Goal: Information Seeking & Learning: Learn about a topic

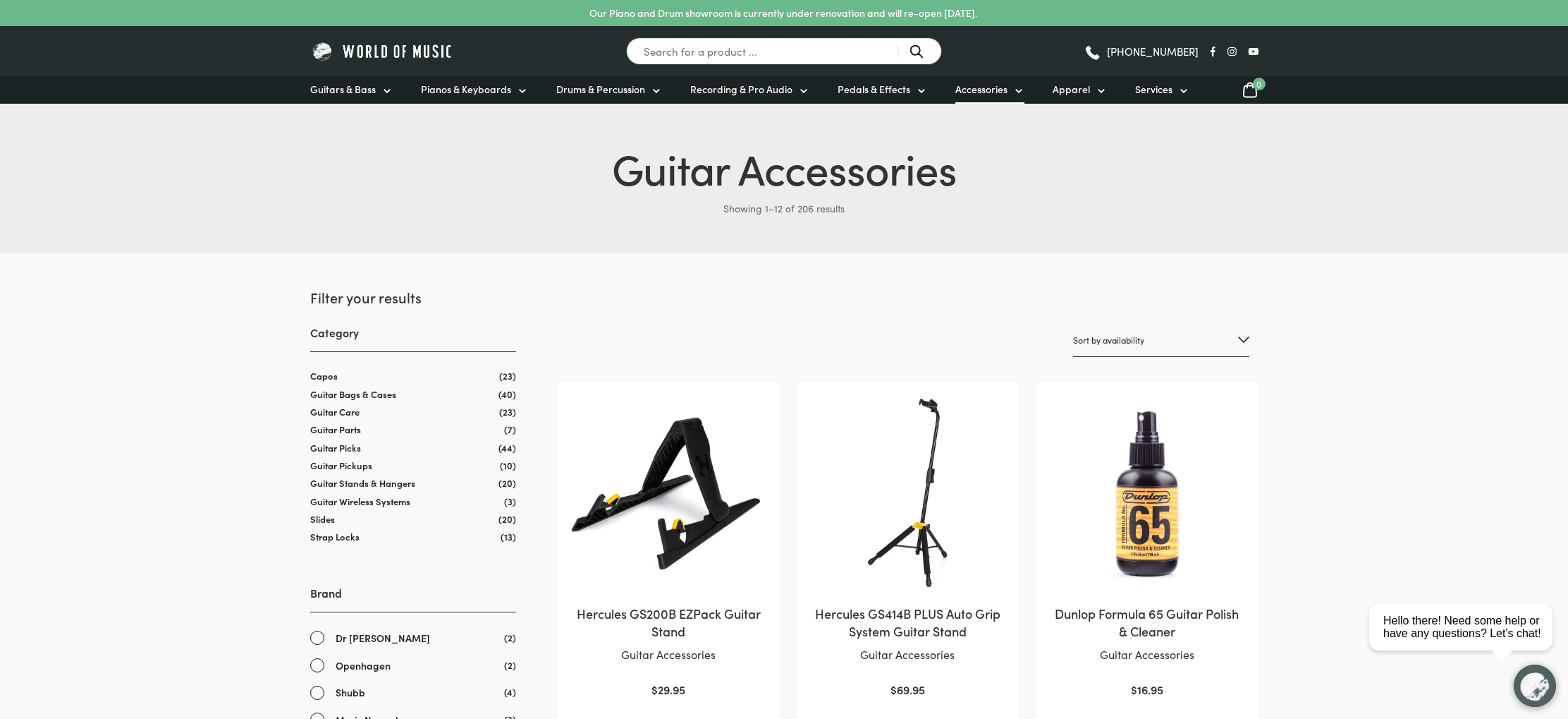
click at [1015, 88] on icon at bounding box center [1018, 91] width 12 height 12
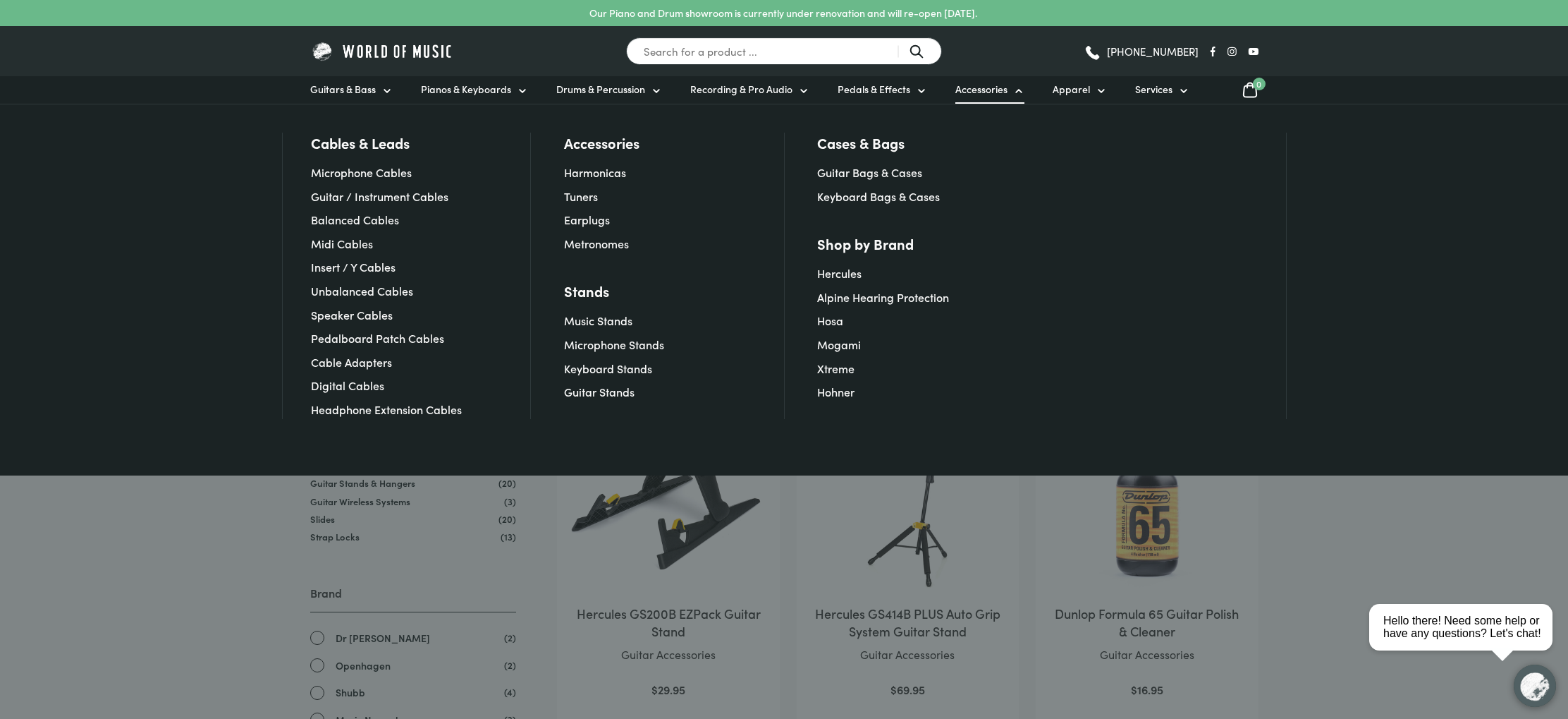
click at [976, 91] on span "Accessories" at bounding box center [981, 89] width 52 height 15
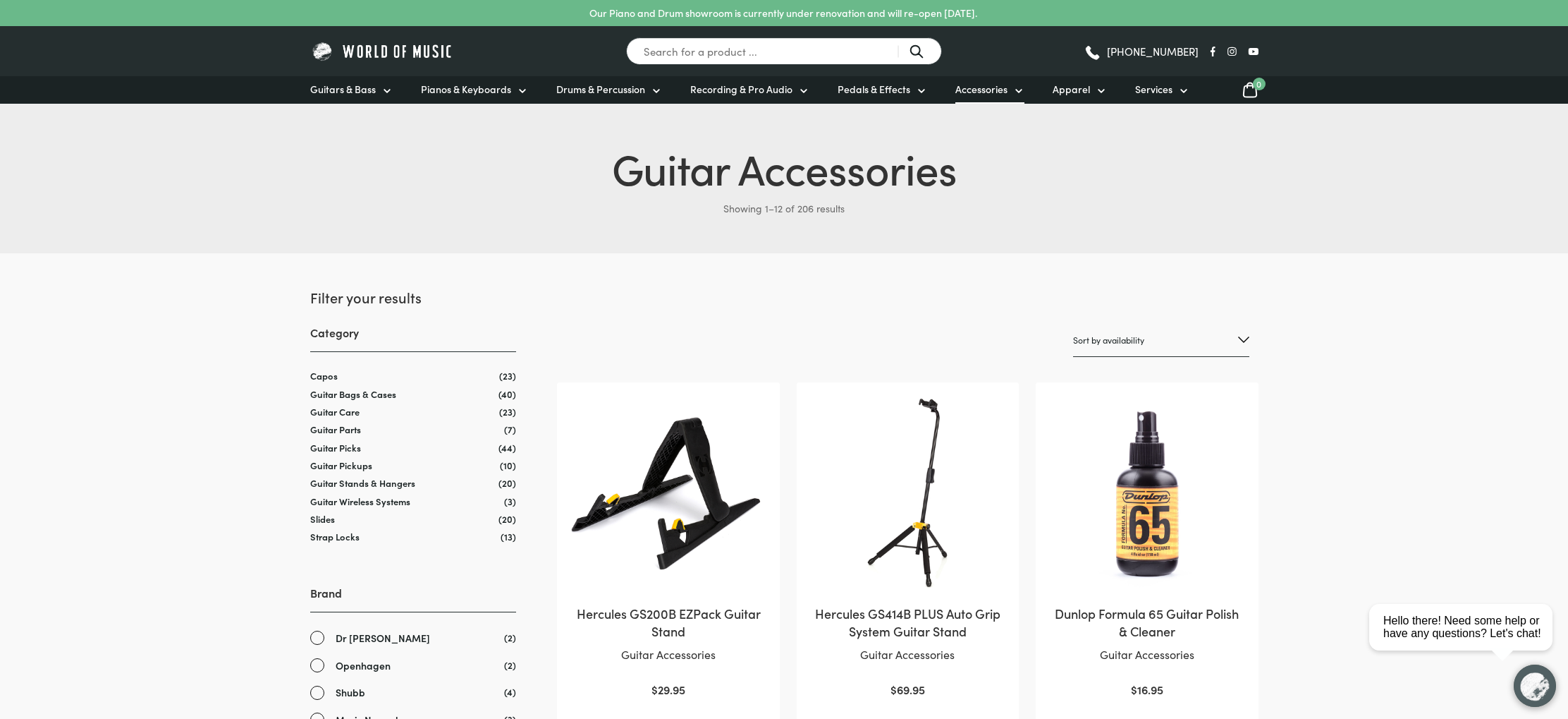
scroll to position [4, 0]
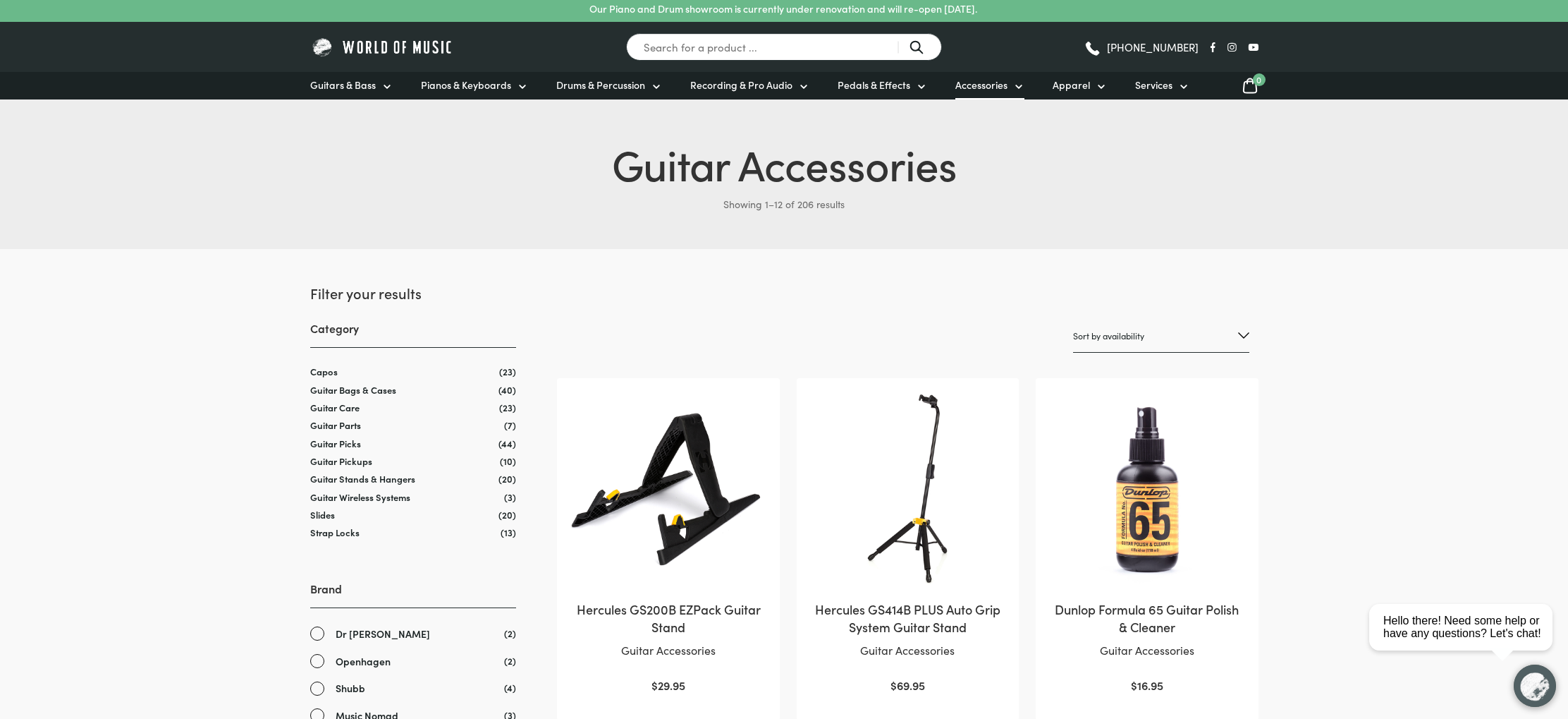
drag, startPoint x: 997, startPoint y: 84, endPoint x: 990, endPoint y: 87, distance: 7.6
click at [997, 84] on span "Accessories" at bounding box center [981, 84] width 52 height 15
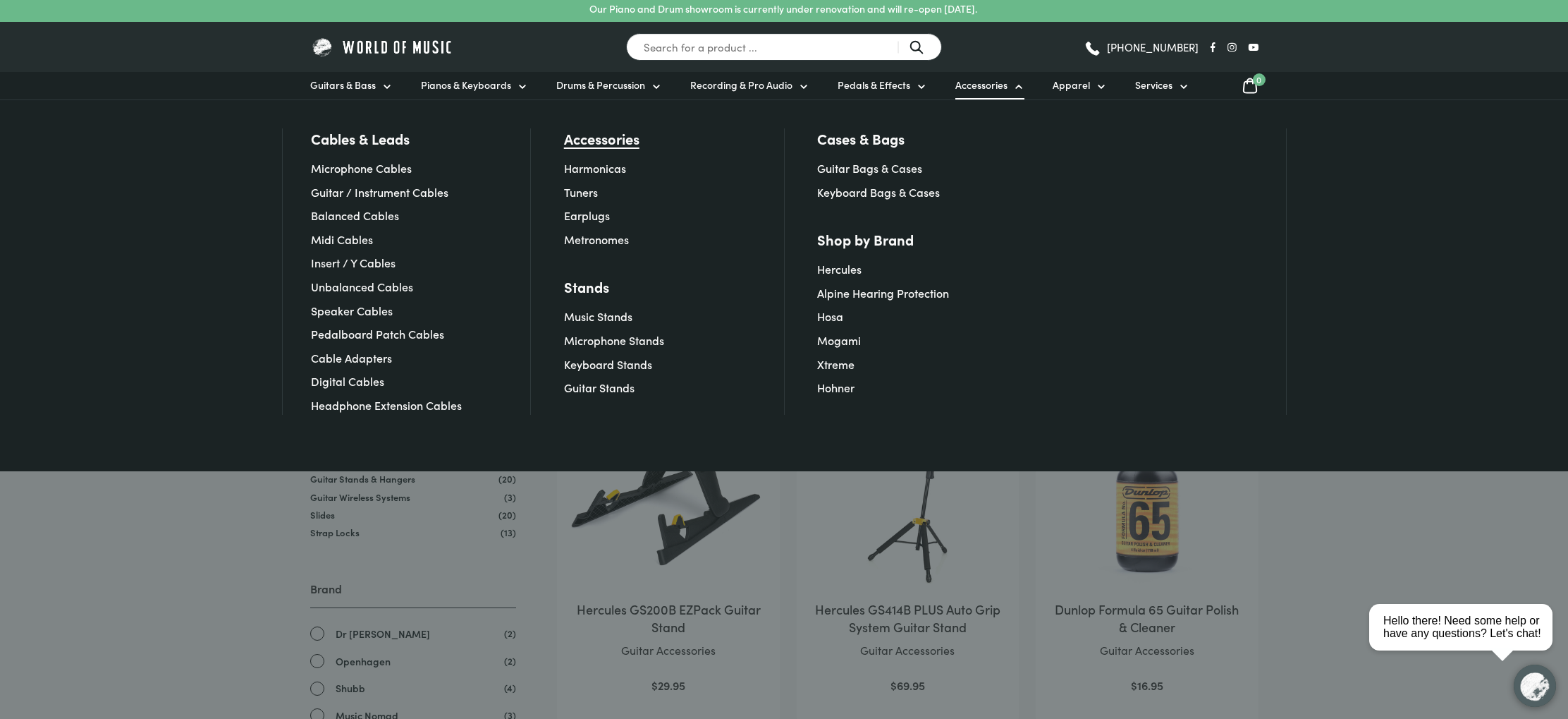
click at [600, 136] on link "Accessories" at bounding box center [602, 138] width 75 height 20
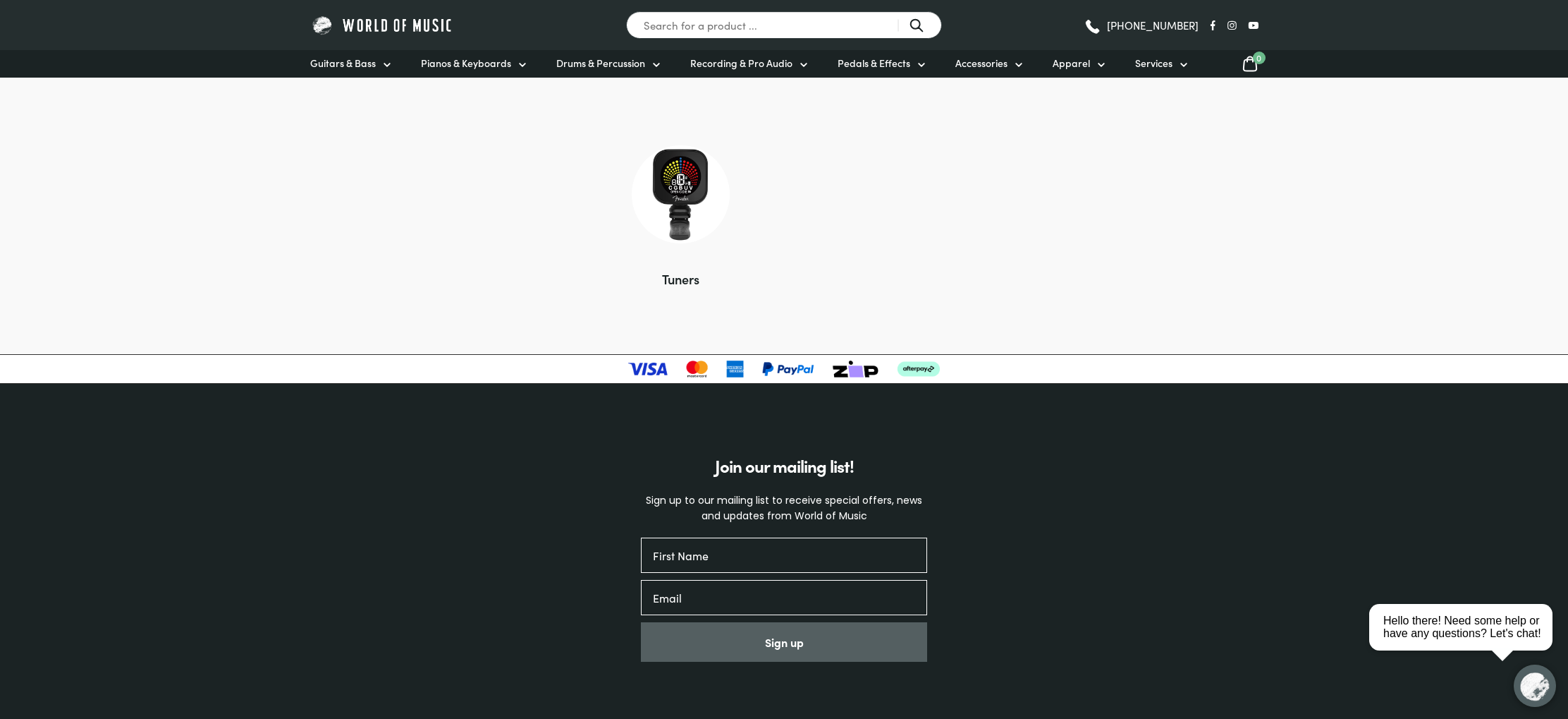
scroll to position [840, 0]
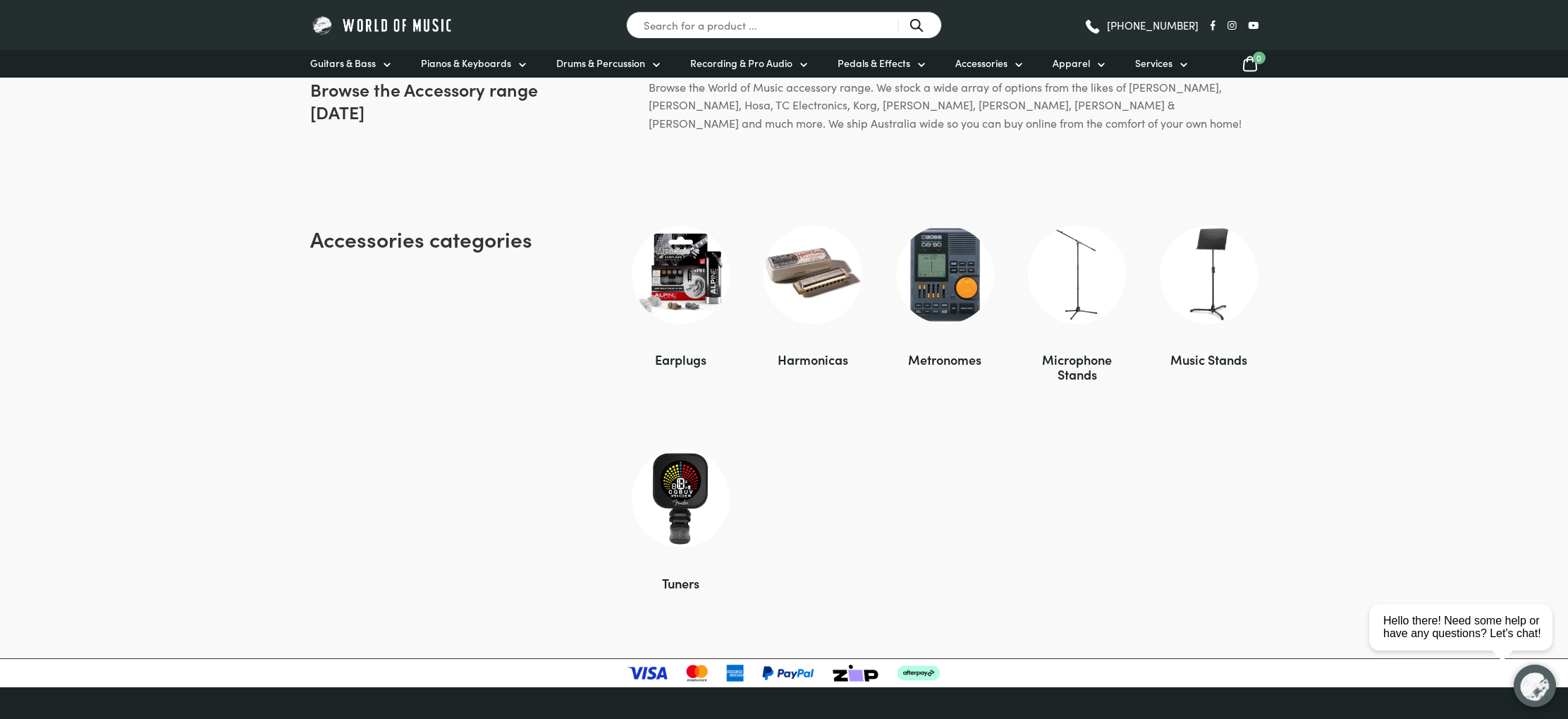
click at [686, 355] on div "Earplugs" at bounding box center [680, 359] width 98 height 15
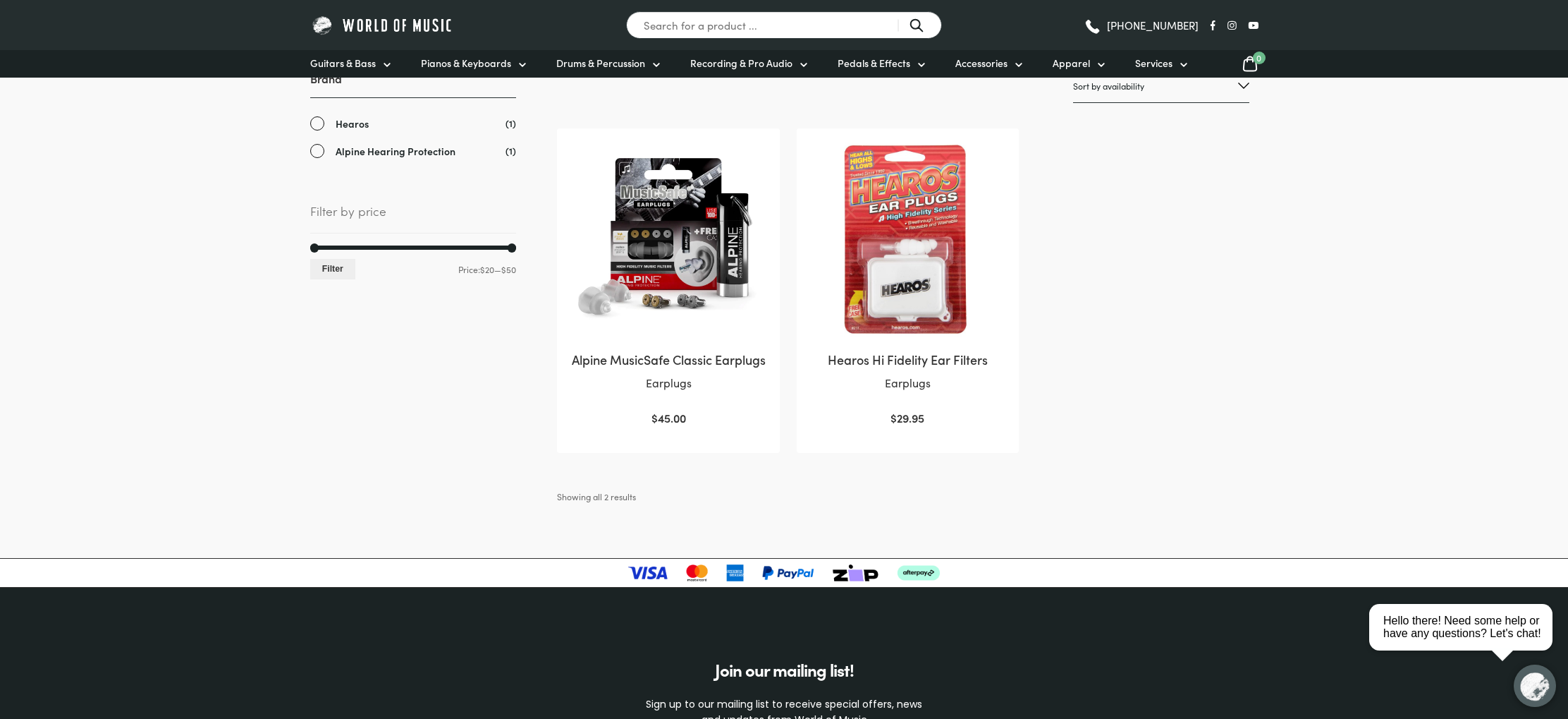
scroll to position [185, 0]
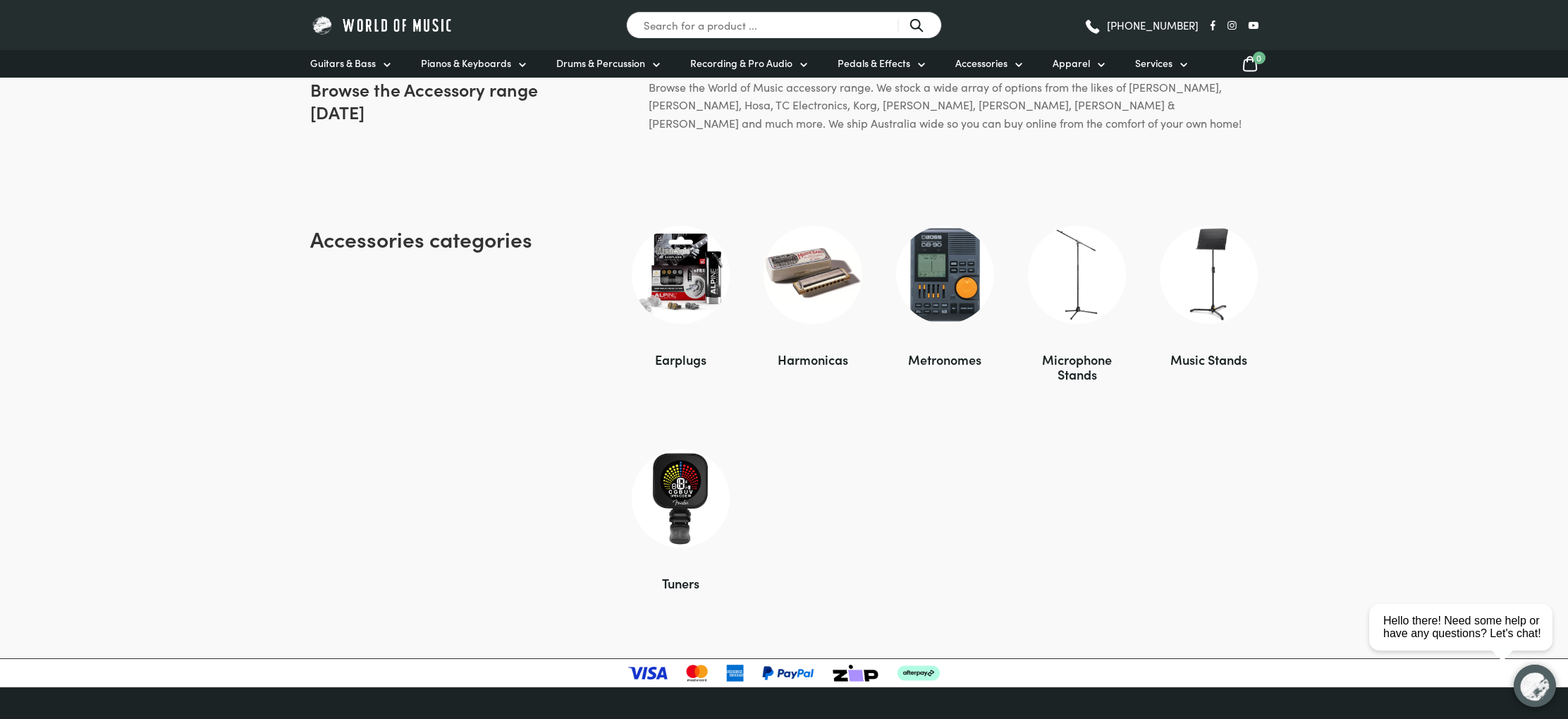
click at [821, 280] on img at bounding box center [812, 274] width 98 height 98
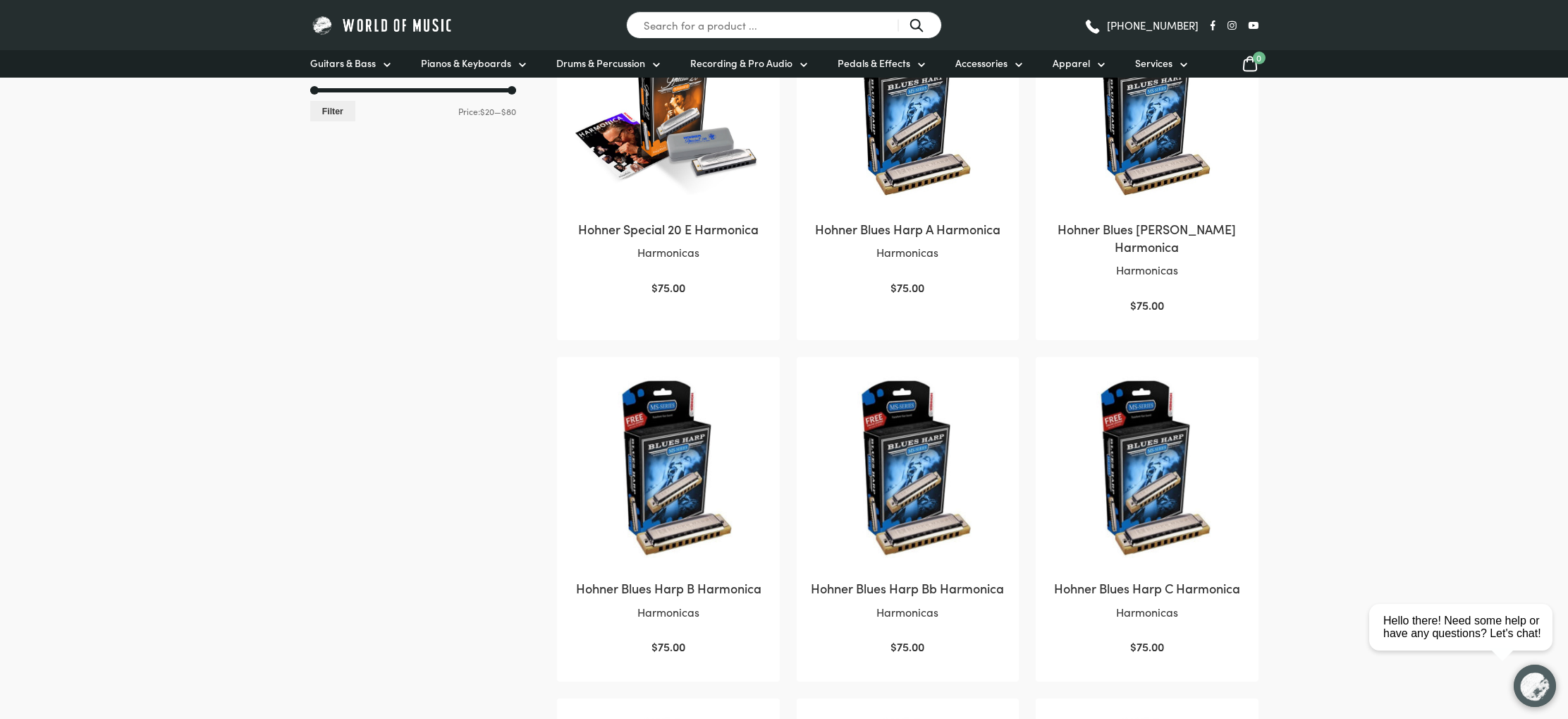
scroll to position [383, 0]
click at [954, 253] on p "Harmonicas" at bounding box center [908, 254] width 194 height 18
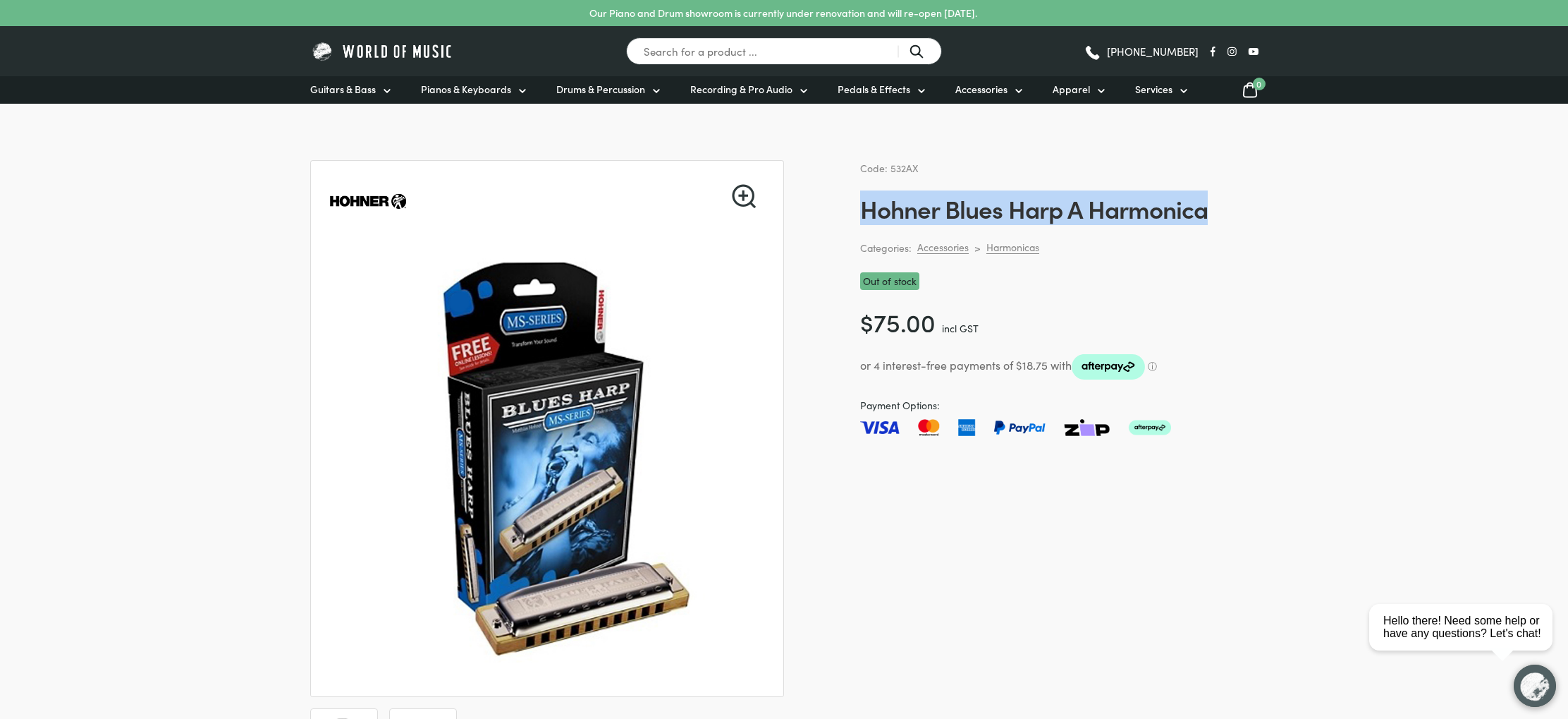
drag, startPoint x: 1222, startPoint y: 210, endPoint x: 863, endPoint y: 215, distance: 359.0
click at [863, 215] on h1 "Hohner Blues Harp A Harmonica" at bounding box center [1059, 207] width 398 height 30
copy h1 "Hohner Blues Harp A Harmonica"
